Goal: Task Accomplishment & Management: Use online tool/utility

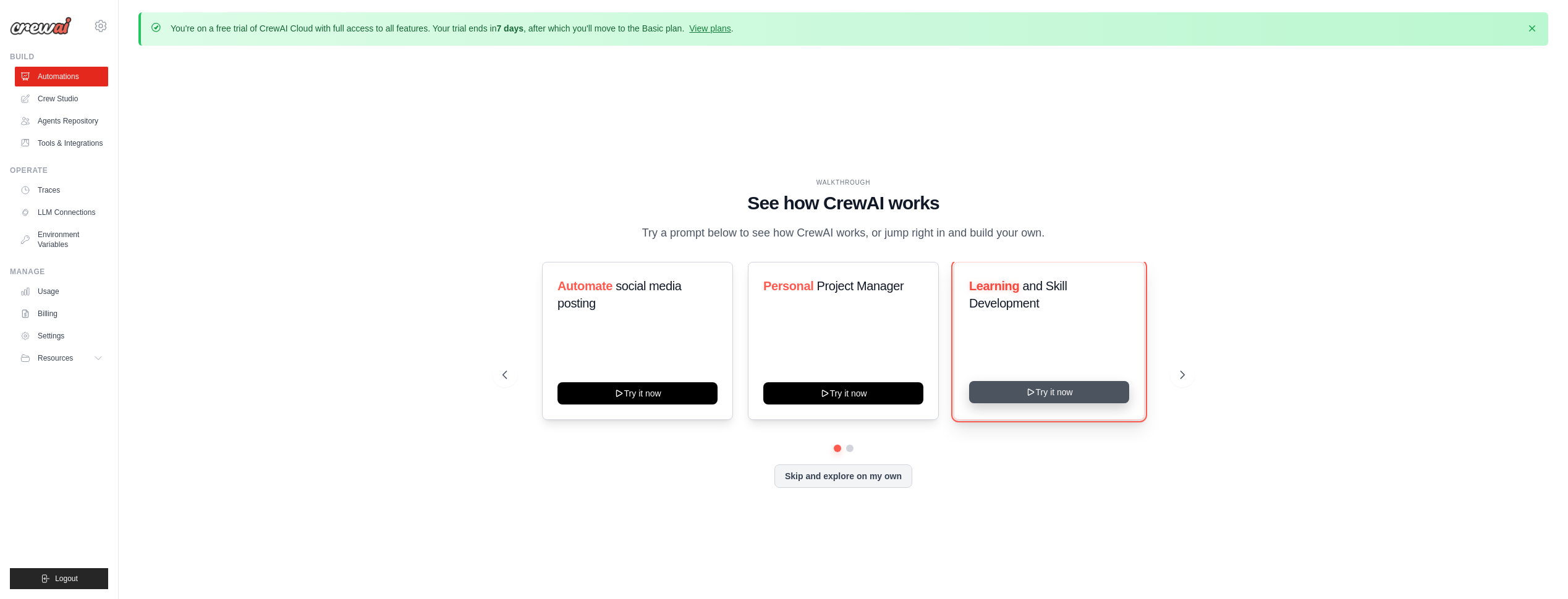
click at [1066, 391] on button "Try it now" at bounding box center [1049, 392] width 160 height 22
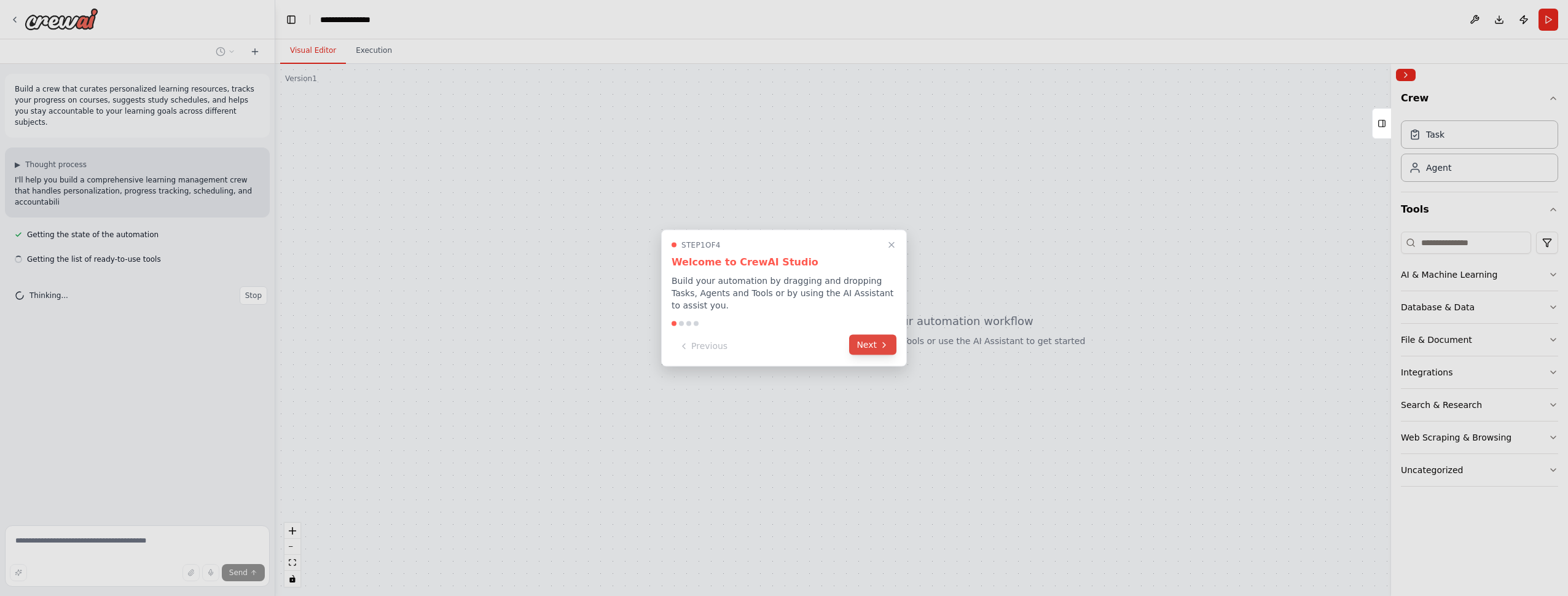
click at [855, 343] on button "Next" at bounding box center [873, 345] width 47 height 20
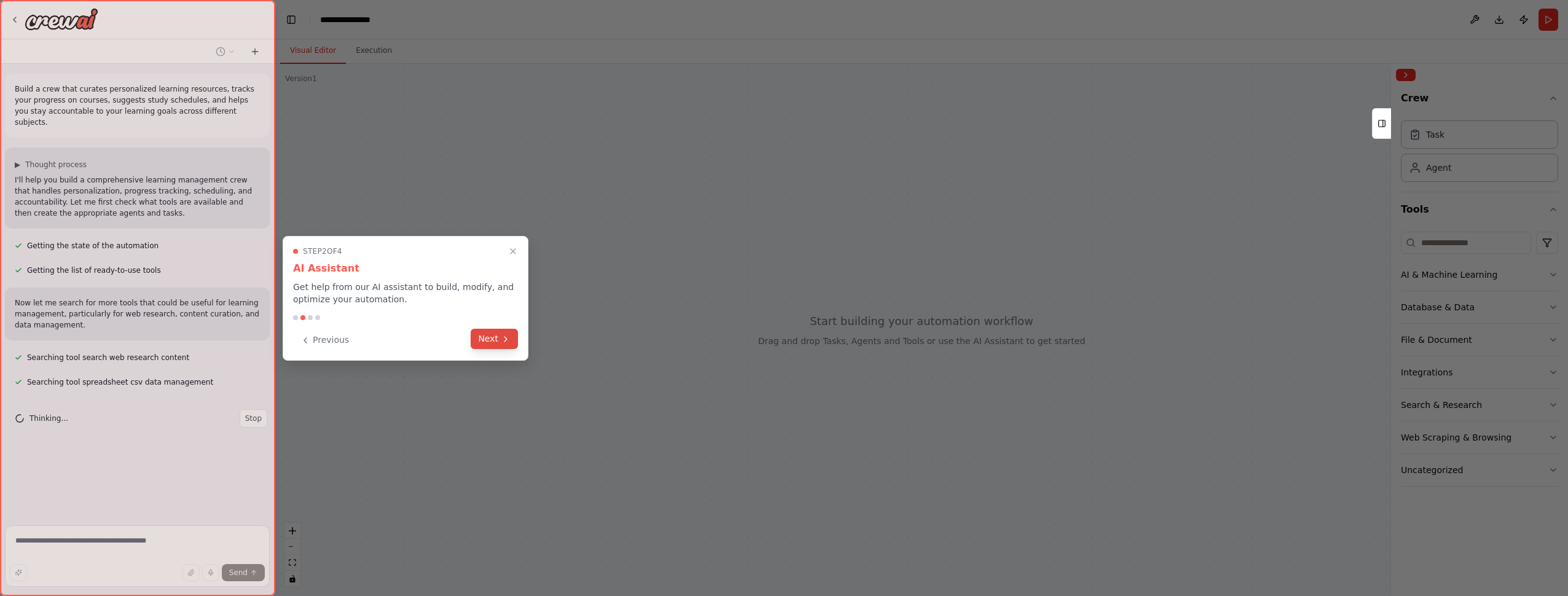
click at [498, 341] on button "Next" at bounding box center [494, 339] width 47 height 20
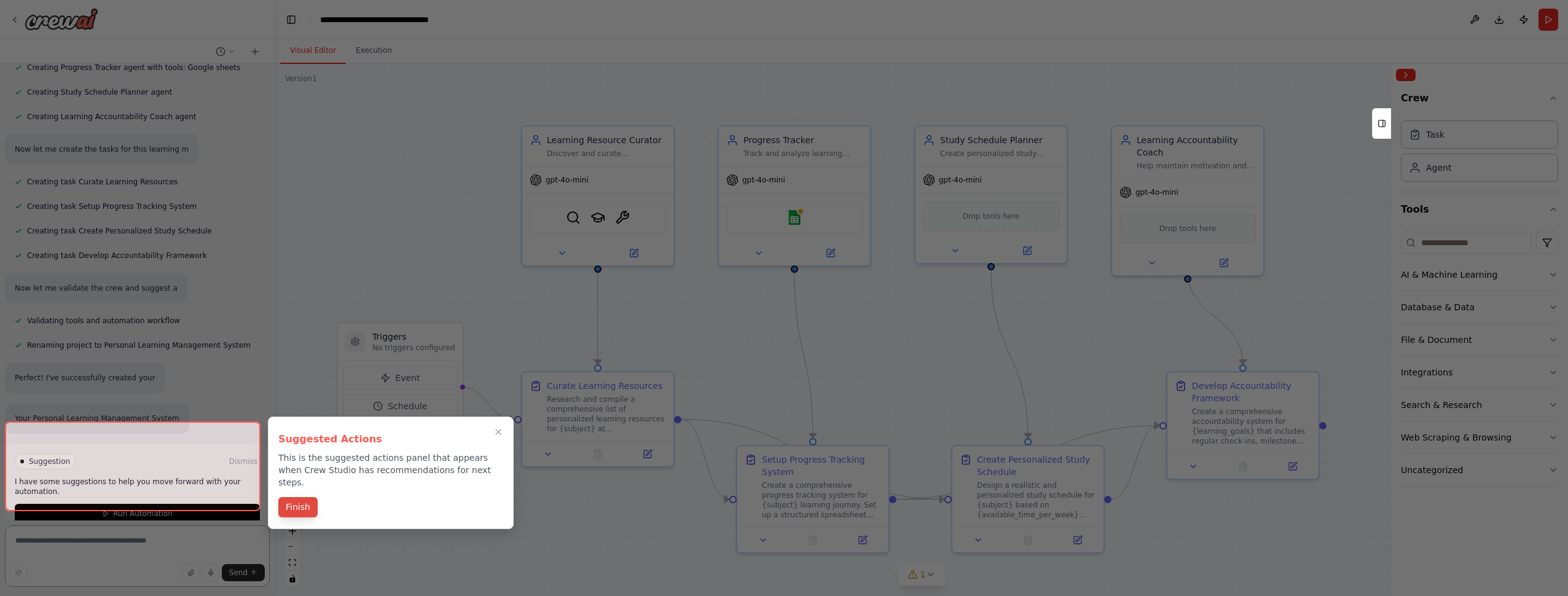
scroll to position [542, 0]
click at [303, 498] on button "Finish" at bounding box center [298, 508] width 40 height 20
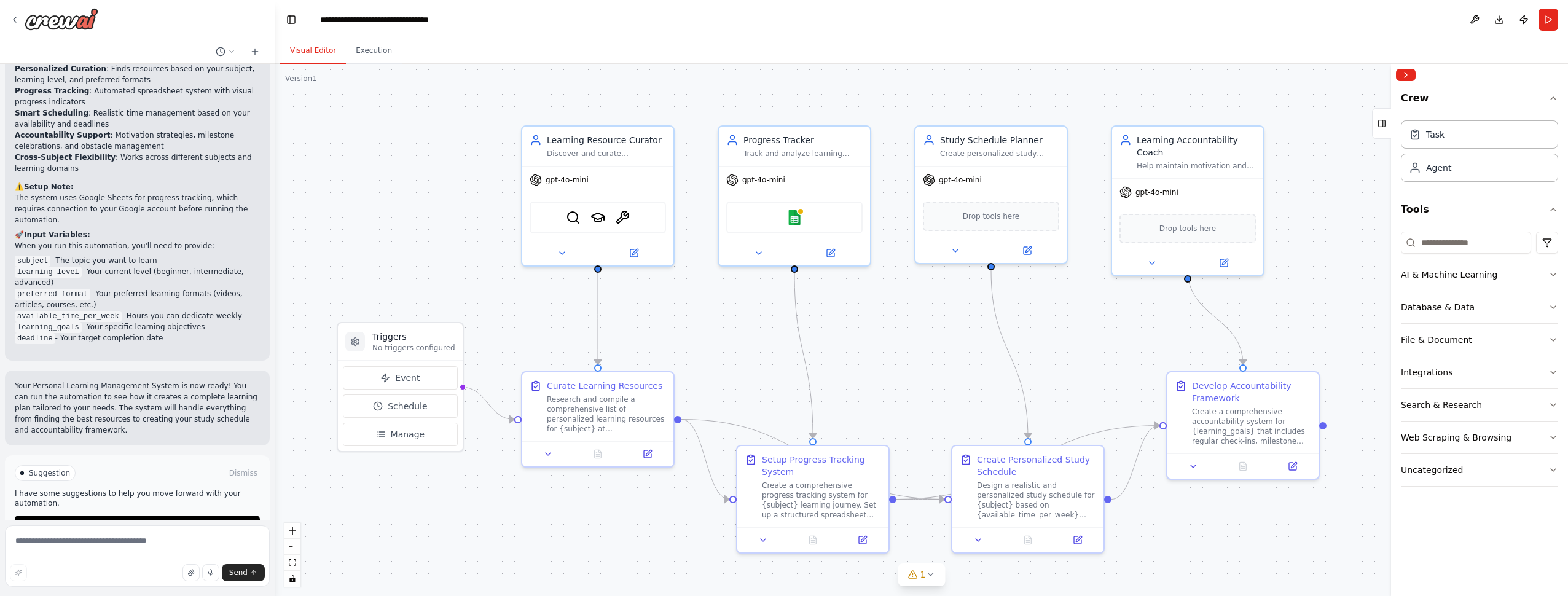
scroll to position [1099, 0]
click at [1446, 304] on div "Database & Data" at bounding box center [1437, 307] width 74 height 12
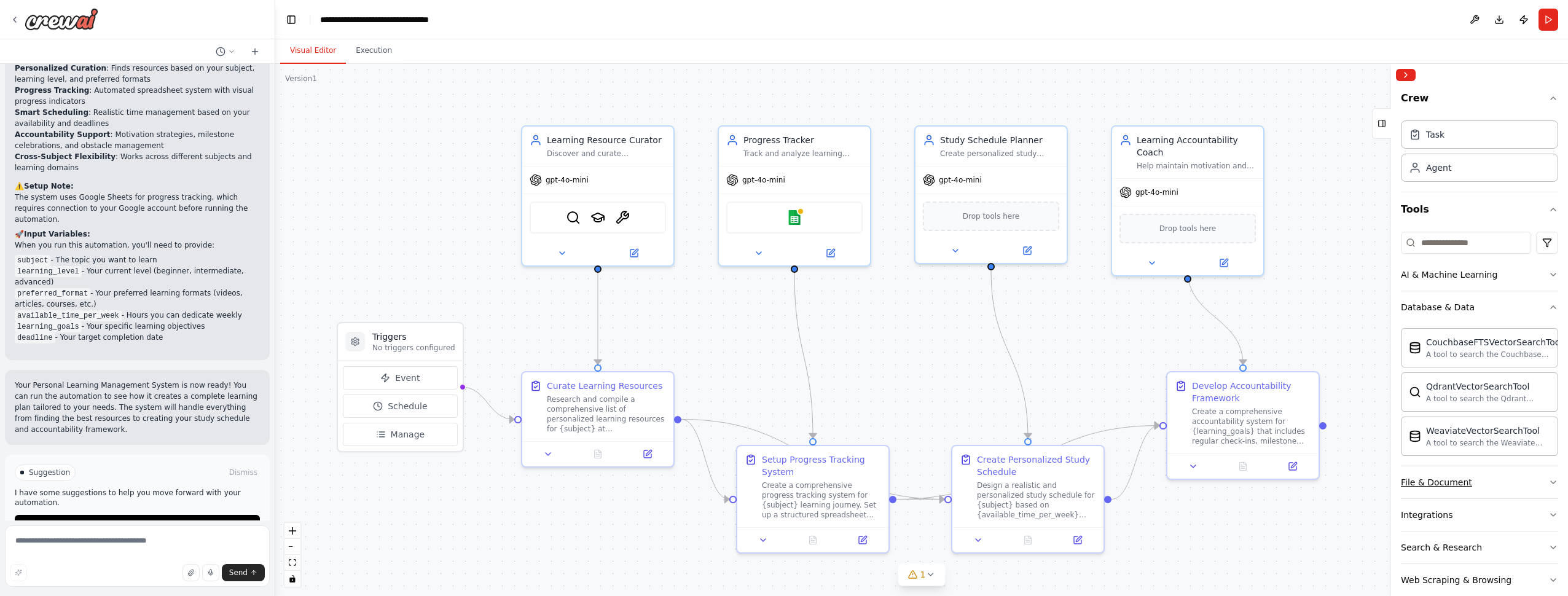
click at [1466, 483] on button "File & Document" at bounding box center [1479, 482] width 157 height 32
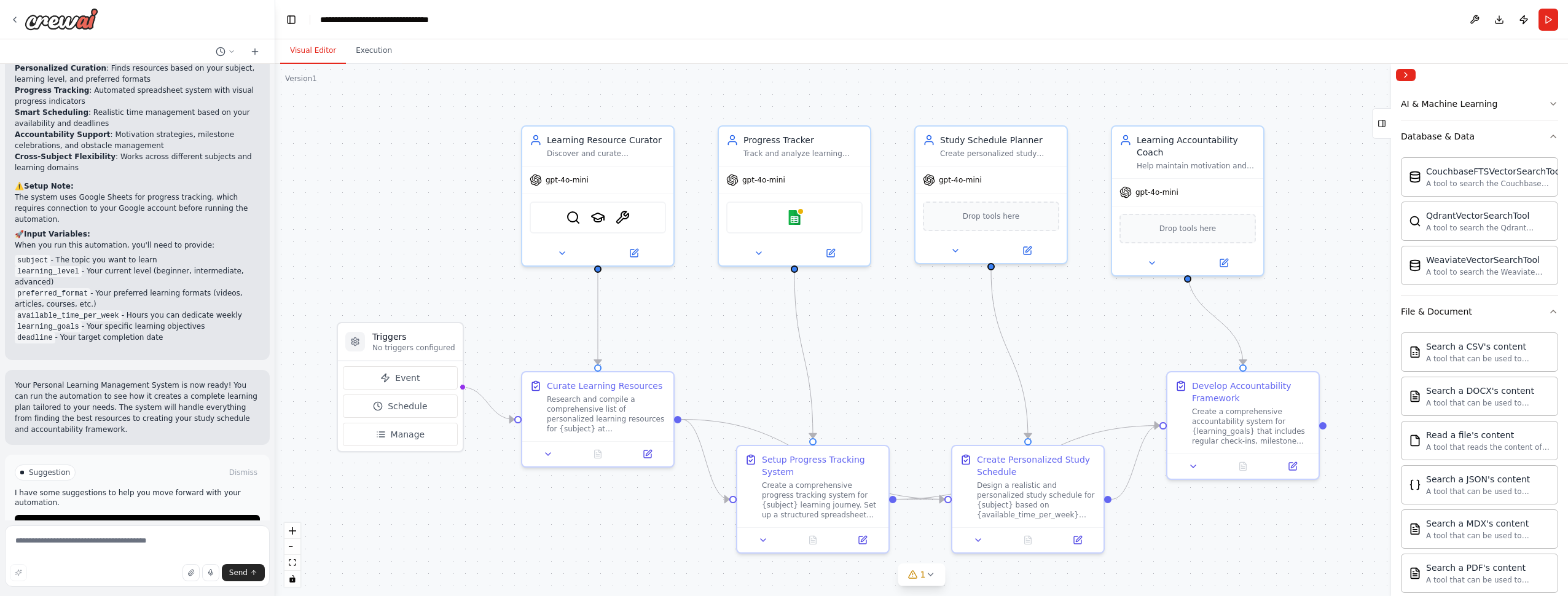
scroll to position [0, 0]
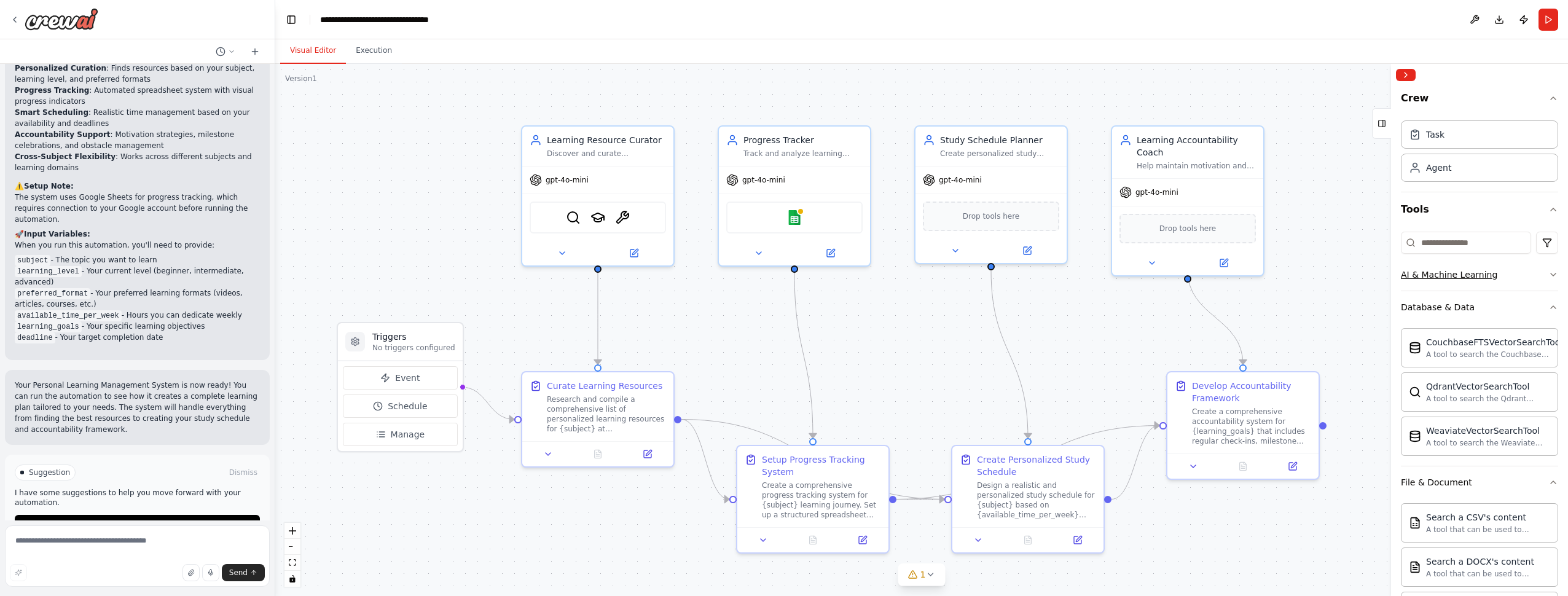
click at [1483, 279] on div "AI & Machine Learning" at bounding box center [1448, 274] width 97 height 12
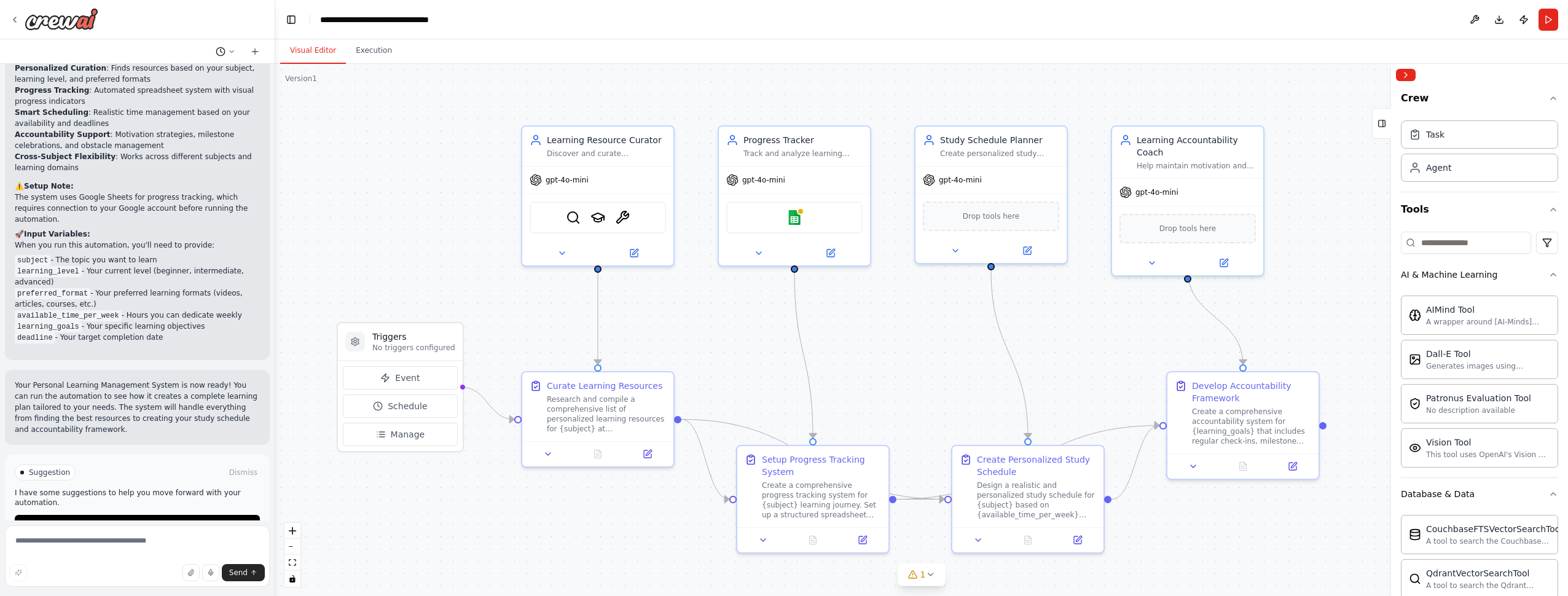
click at [231, 52] on icon at bounding box center [231, 51] width 4 height 2
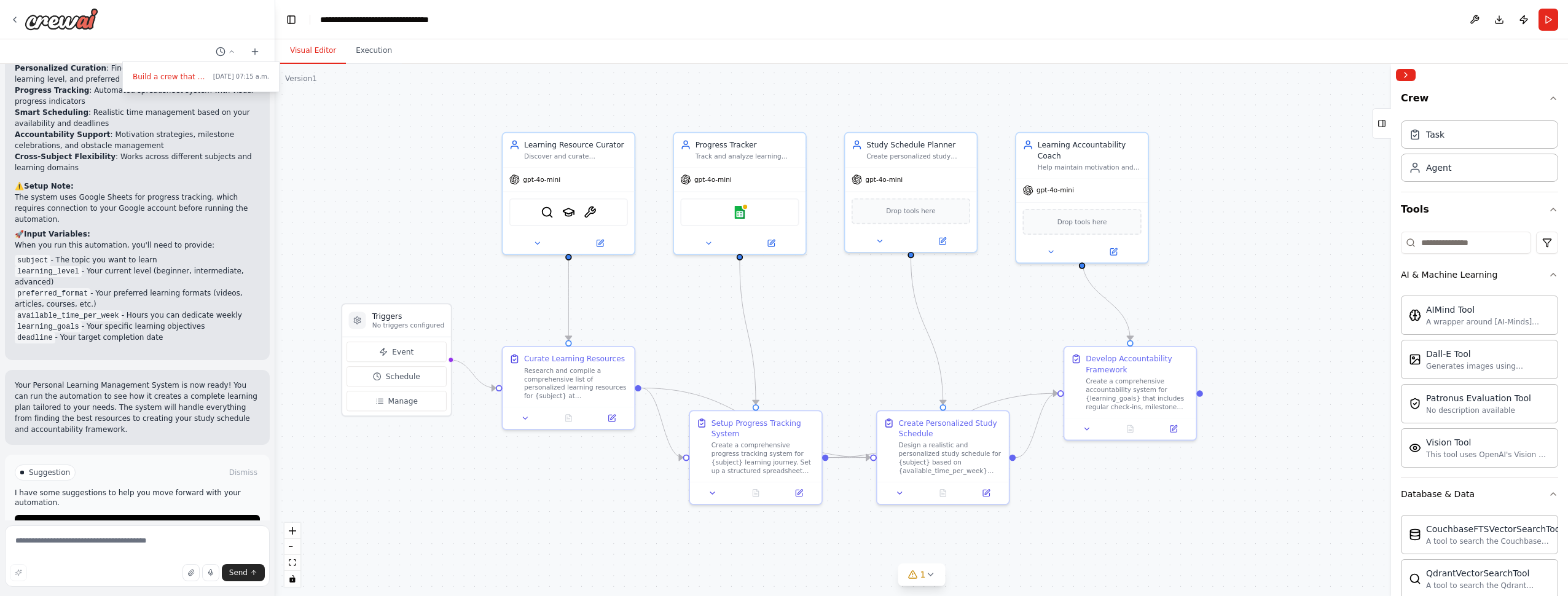
click at [148, 175] on div at bounding box center [137, 298] width 276 height 596
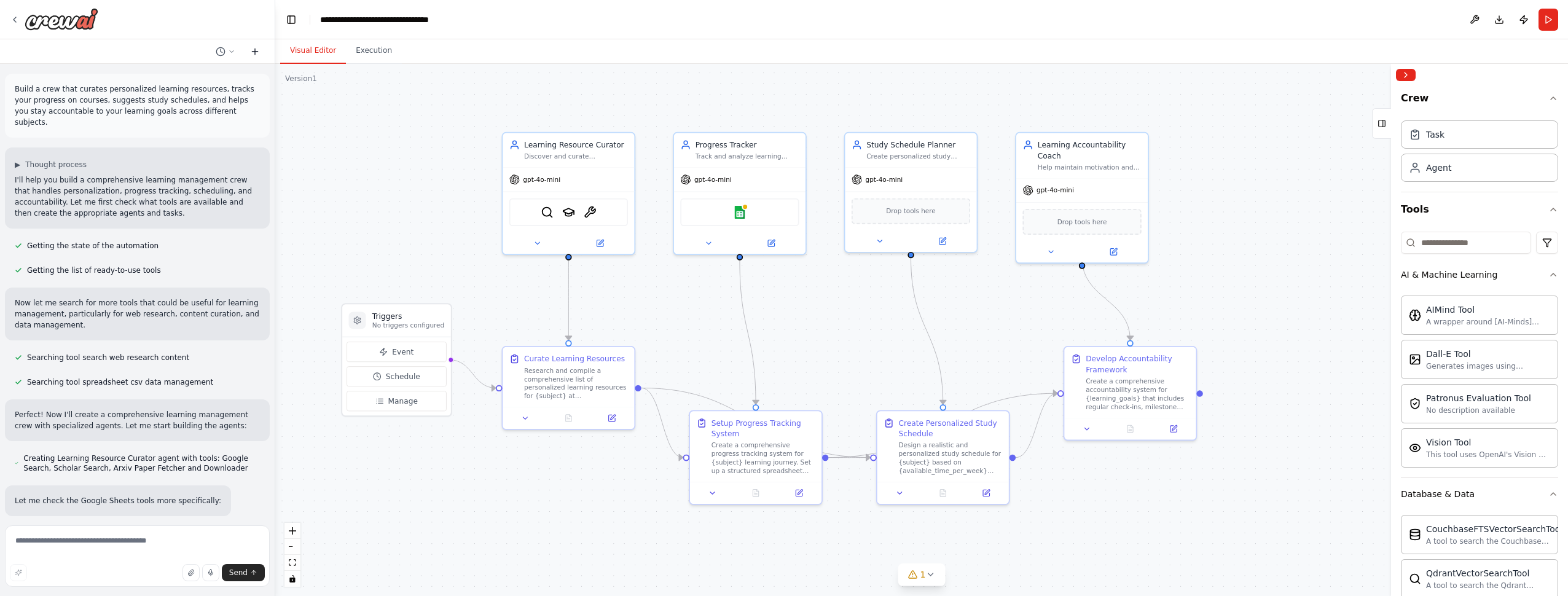
click at [258, 50] on icon at bounding box center [254, 51] width 10 height 10
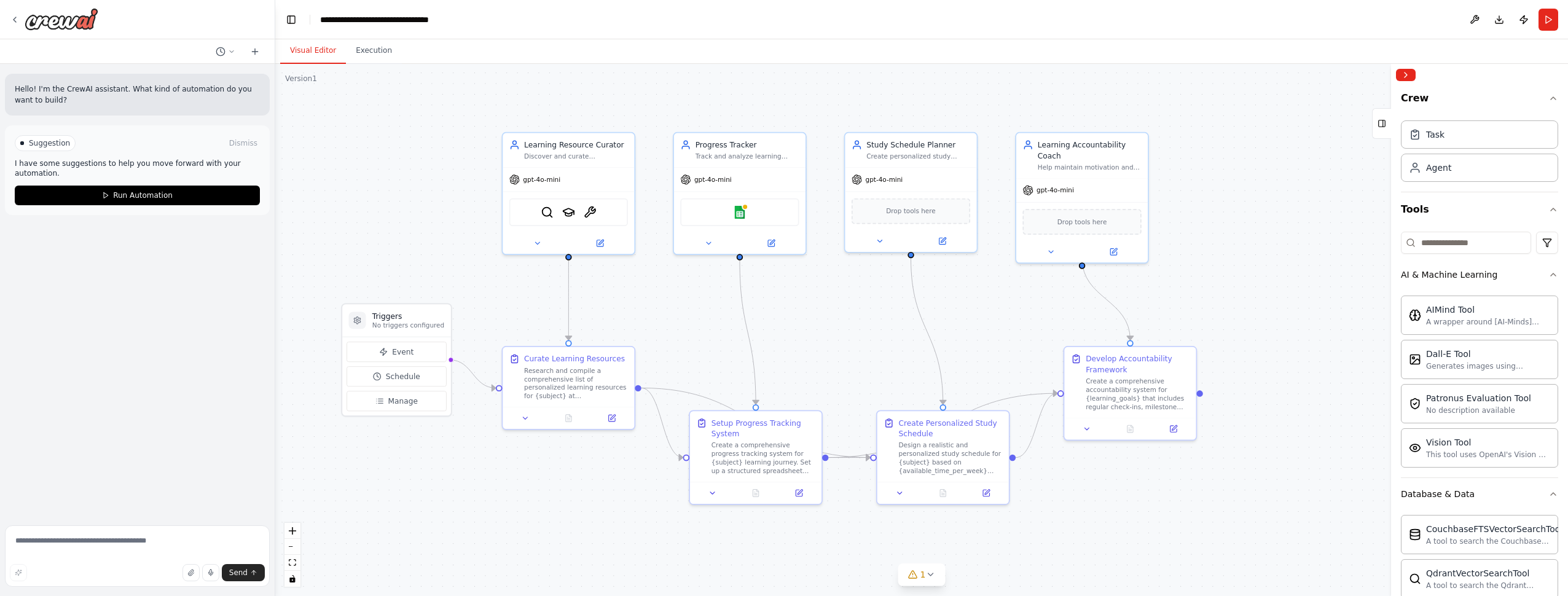
click at [130, 92] on p "Hello! I'm the CrewAI assistant. What kind of automation do you want to build?" at bounding box center [137, 95] width 245 height 22
click at [54, 91] on p "Hello! I'm the CrewAI assistant. What kind of automation do you want to build?" at bounding box center [137, 95] width 245 height 22
click at [88, 557] on textarea at bounding box center [137, 556] width 265 height 61
click at [15, 19] on icon at bounding box center [14, 19] width 10 height 10
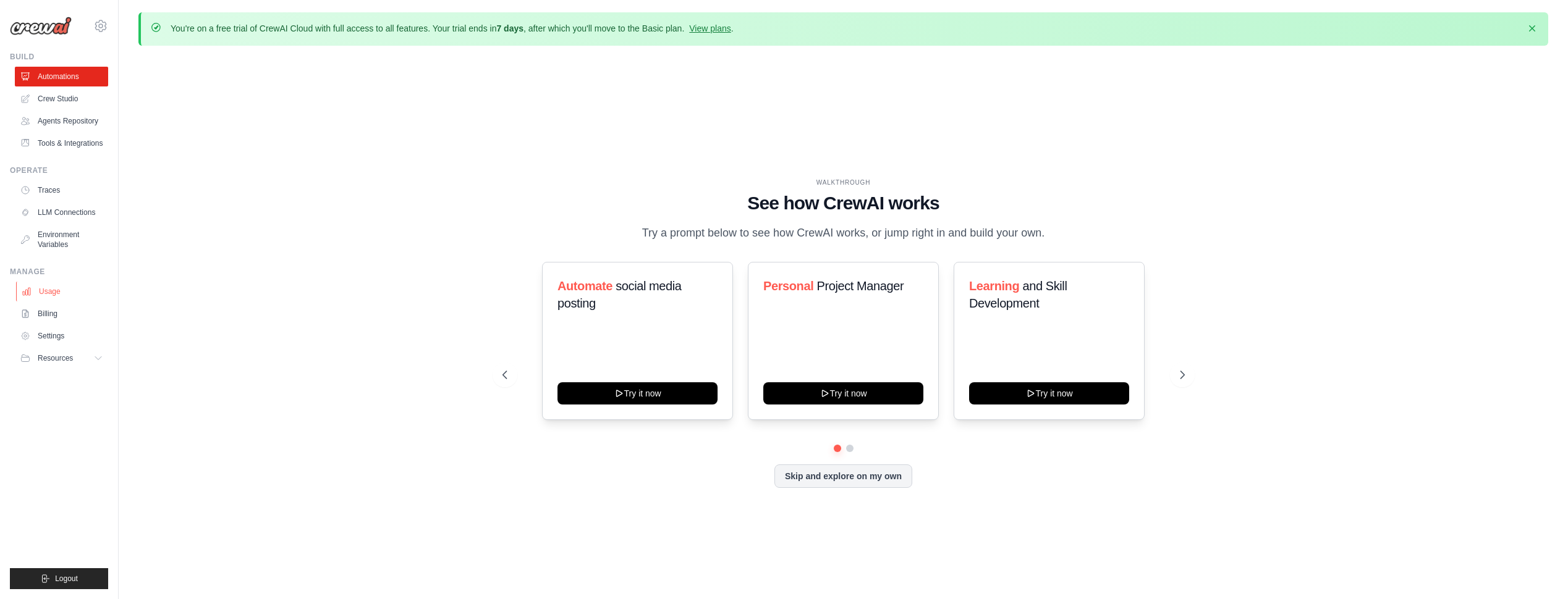
click at [52, 291] on link "Usage" at bounding box center [62, 291] width 93 height 20
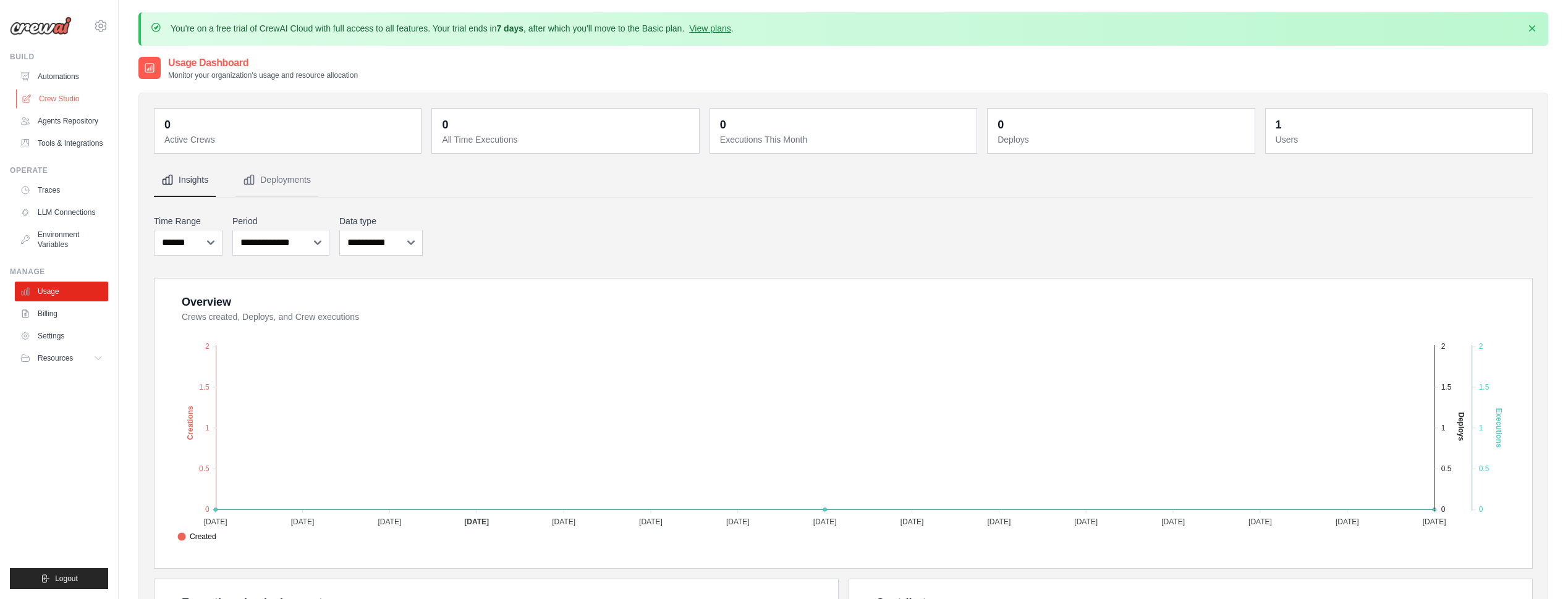
click at [67, 100] on link "Crew Studio" at bounding box center [62, 98] width 93 height 20
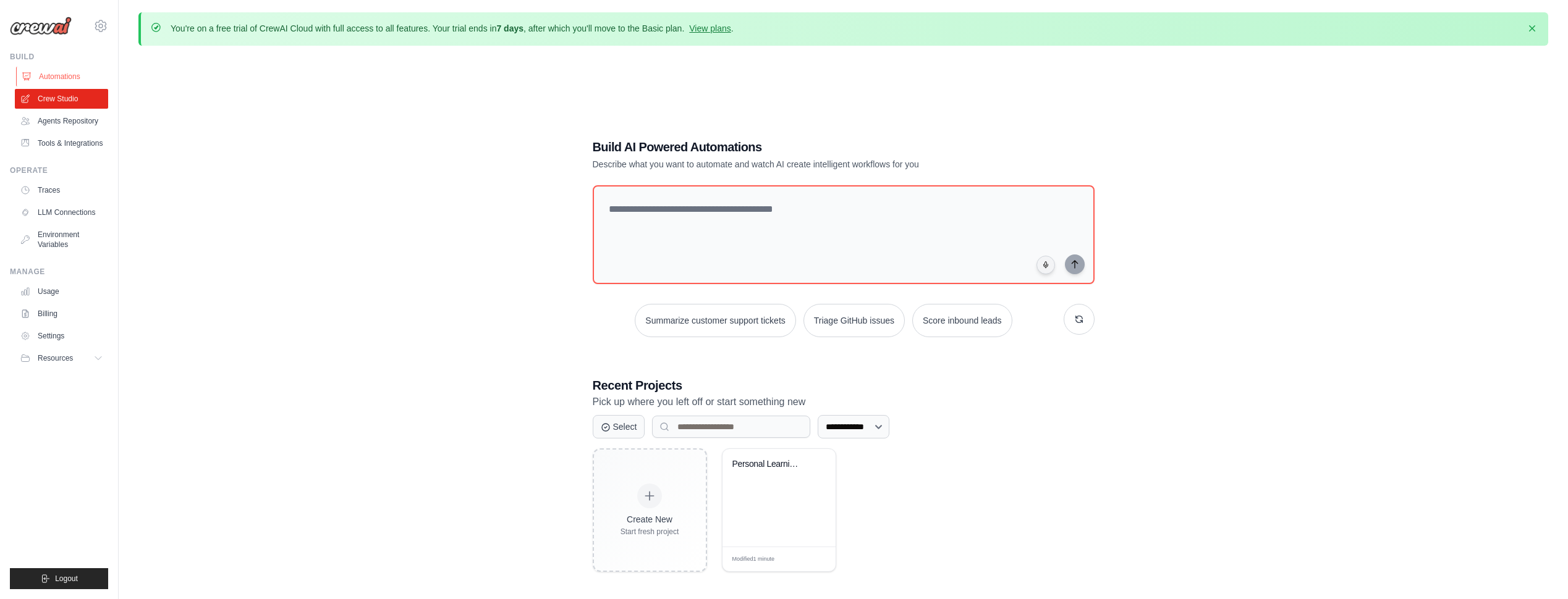
click at [59, 75] on link "Automations" at bounding box center [62, 76] width 93 height 20
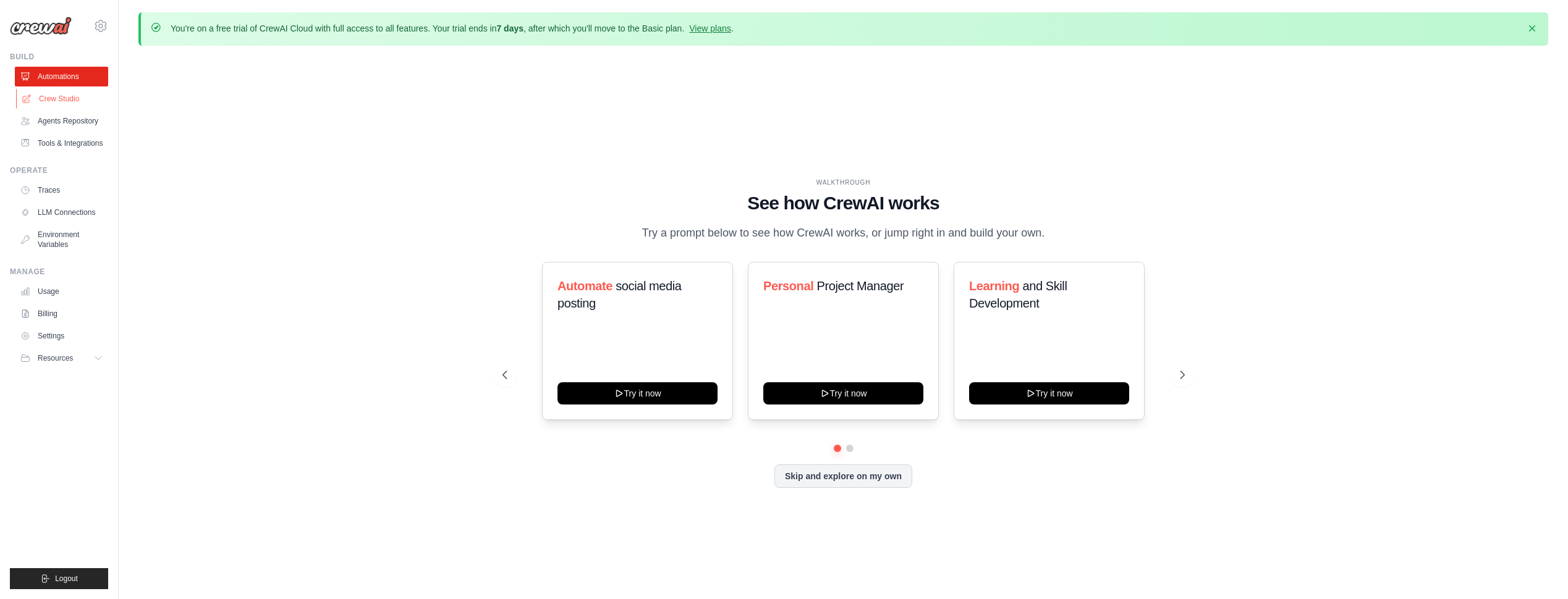
click at [57, 98] on link "Crew Studio" at bounding box center [62, 98] width 93 height 20
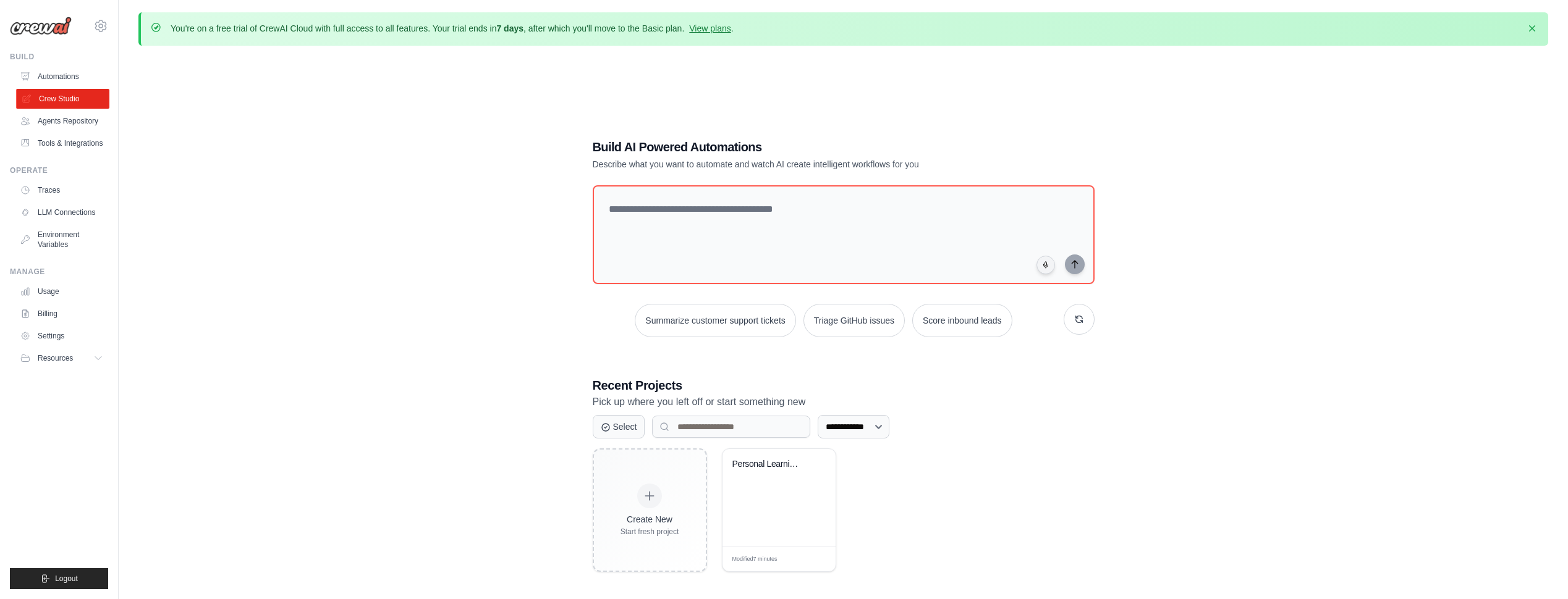
drag, startPoint x: 0, startPoint y: 0, endPoint x: 57, endPoint y: 98, distance: 113.4
click at [57, 98] on link "Crew Studio" at bounding box center [62, 98] width 93 height 20
click at [104, 27] on icon at bounding box center [100, 26] width 15 height 15
